Goal: Task Accomplishment & Management: Use online tool/utility

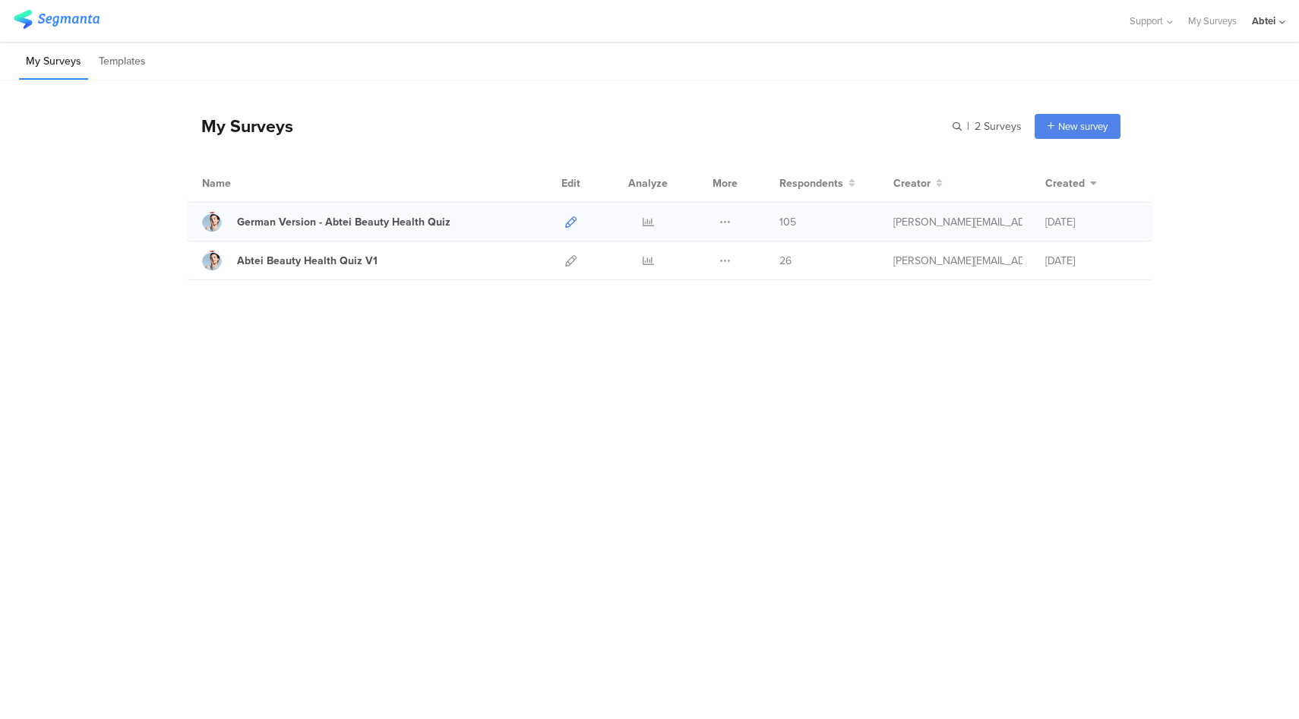
click at [570, 227] on link at bounding box center [570, 222] width 11 height 38
click at [649, 219] on icon at bounding box center [647, 221] width 11 height 11
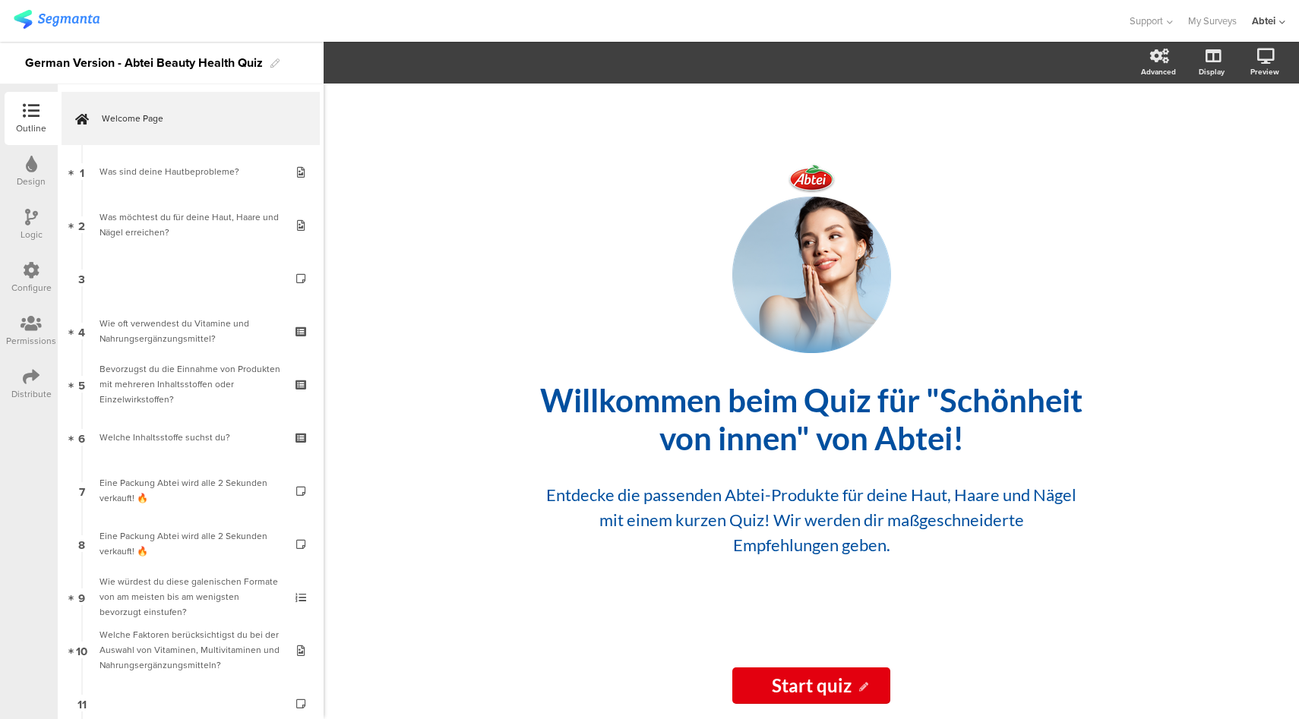
click at [39, 220] on div "Logic" at bounding box center [31, 224] width 53 height 53
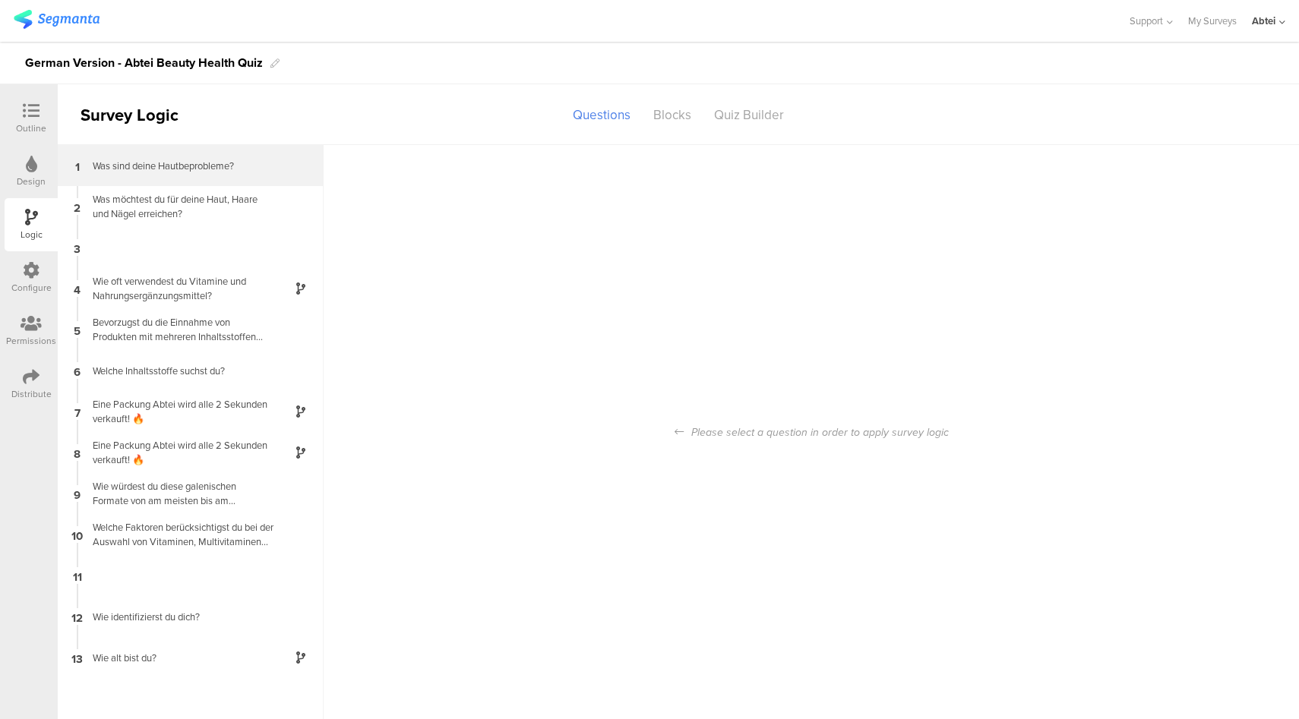
click at [221, 178] on div "1 Was sind deine Hautbeprobleme?" at bounding box center [191, 165] width 266 height 41
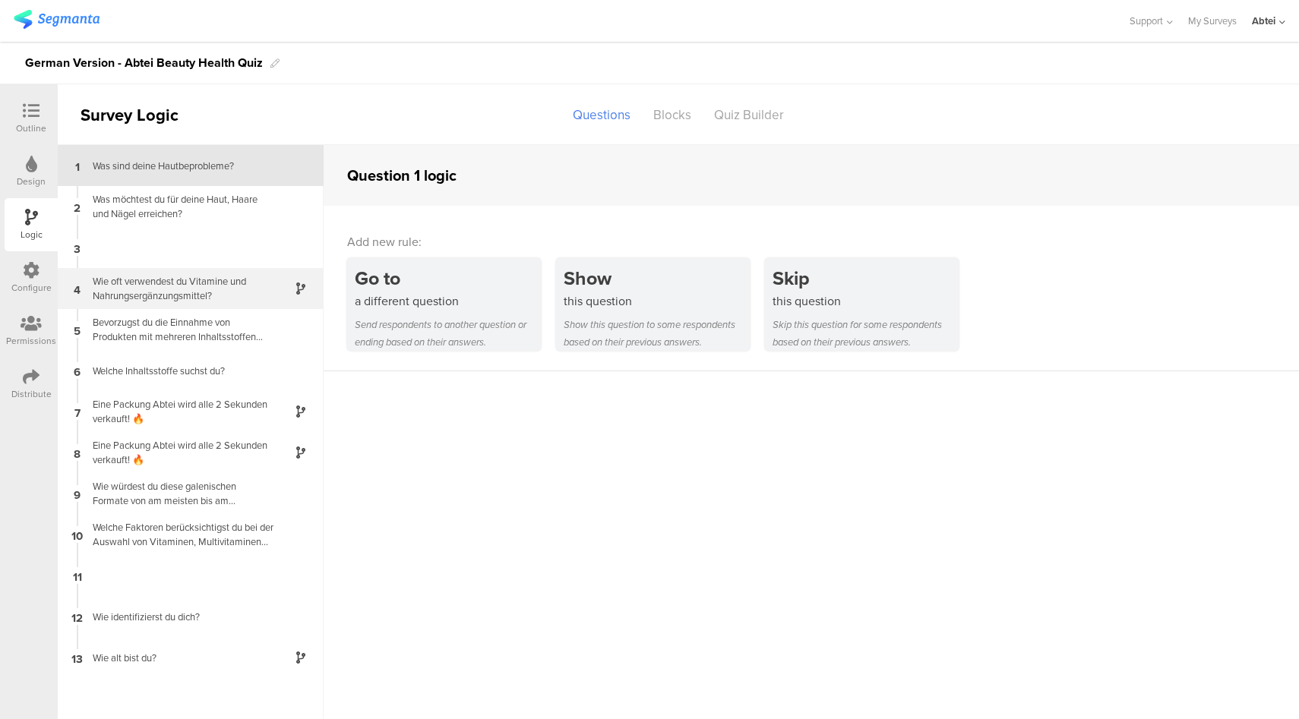
click at [231, 286] on div "Wie oft verwendest du Vitamine und Nahrungsergänzungsmittel?" at bounding box center [179, 288] width 190 height 29
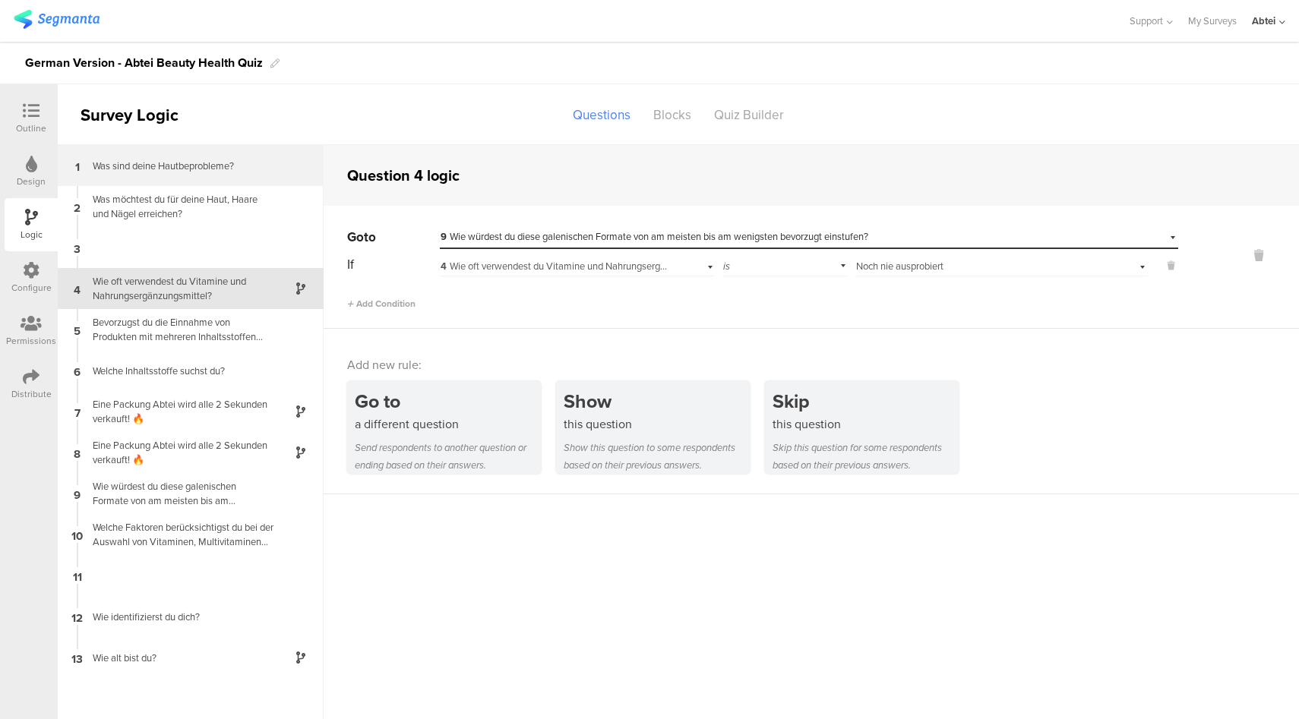
click at [230, 178] on div "1 Was sind deine Hautbeprobleme?" at bounding box center [191, 165] width 266 height 41
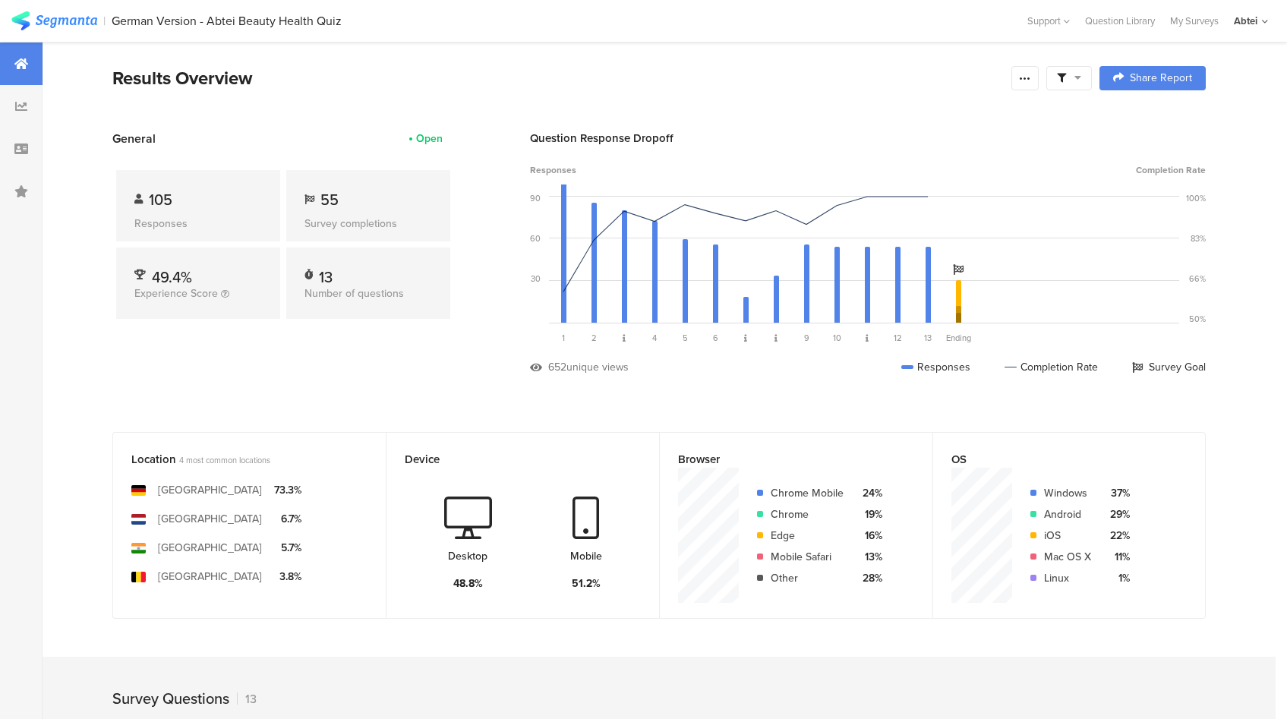
scroll to position [497, 0]
